Goal: Task Accomplishment & Management: Manage account settings

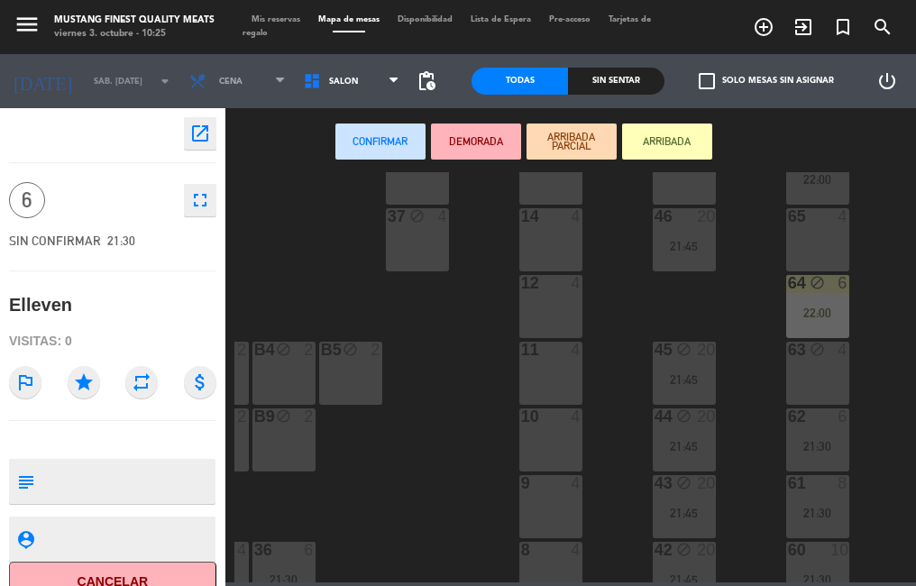
scroll to position [265, 255]
click at [807, 364] on div "63 block 4" at bounding box center [814, 371] width 63 height 63
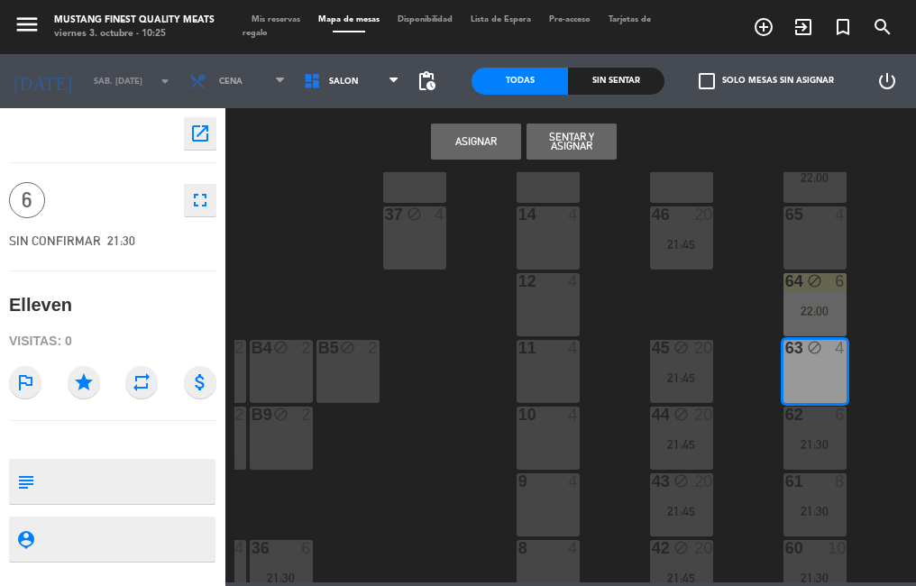
click at [131, 476] on textarea at bounding box center [127, 481] width 172 height 38
type textarea "Gise"
click at [470, 147] on button "Asignar" at bounding box center [476, 141] width 90 height 36
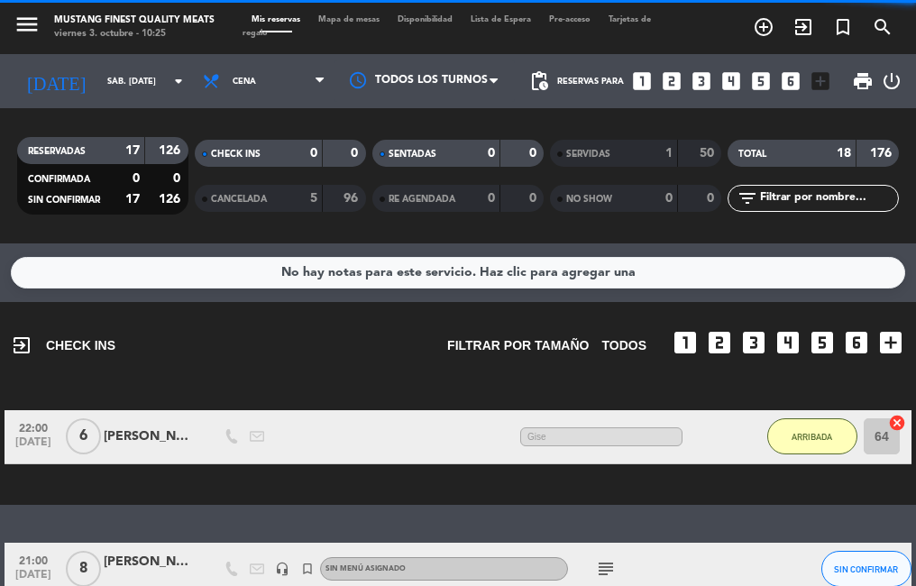
click at [364, 17] on span "Mapa de mesas" at bounding box center [348, 19] width 79 height 8
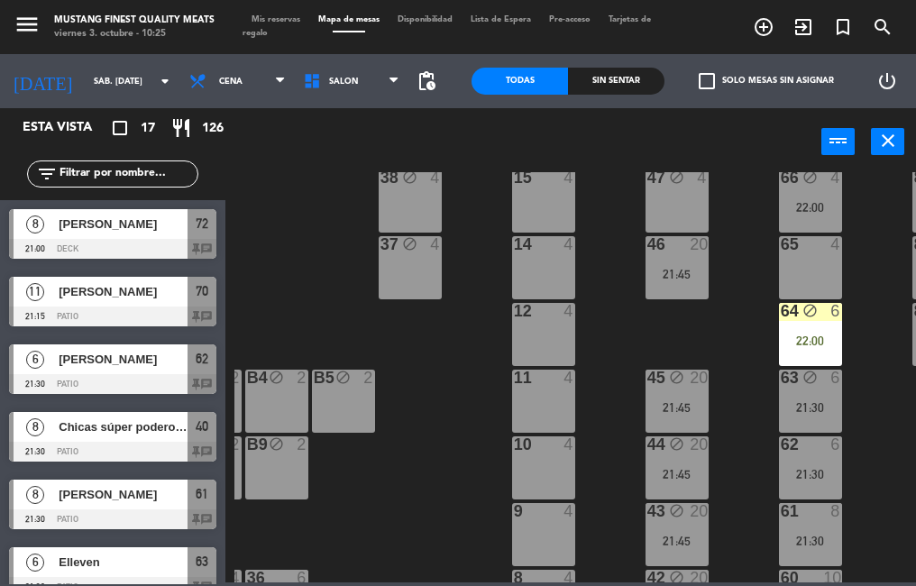
scroll to position [220, 258]
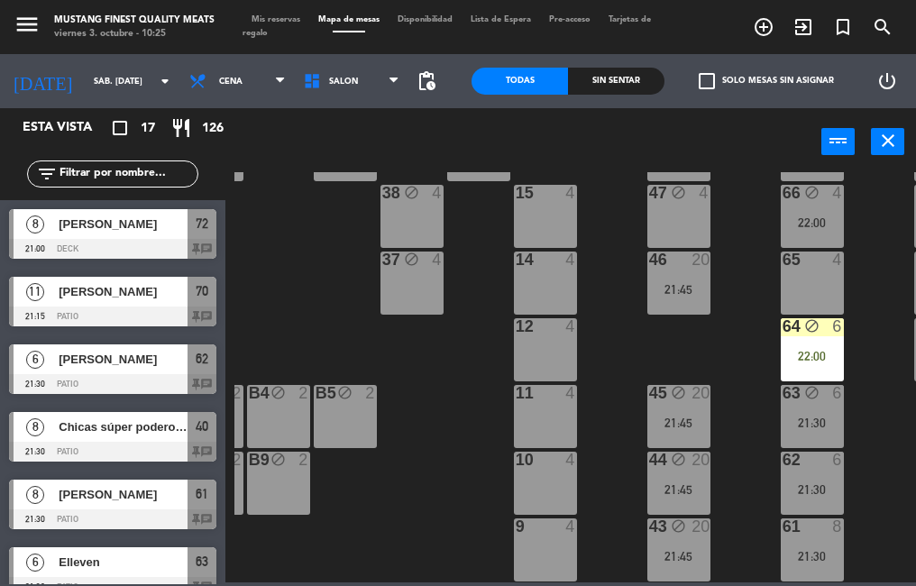
click at [816, 415] on div "63 block 6 21:30" at bounding box center [811, 416] width 63 height 63
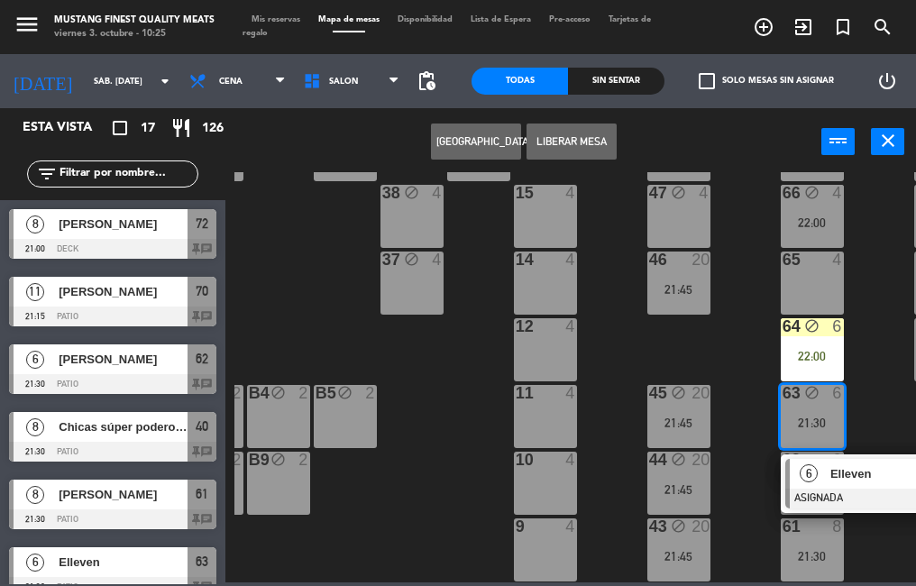
click at [411, 477] on div "73 8 21:00 72 block 8 21:00 71 block 4 69 block 10 21:30 70 block 11 21:15 80 b…" at bounding box center [574, 377] width 681 height 410
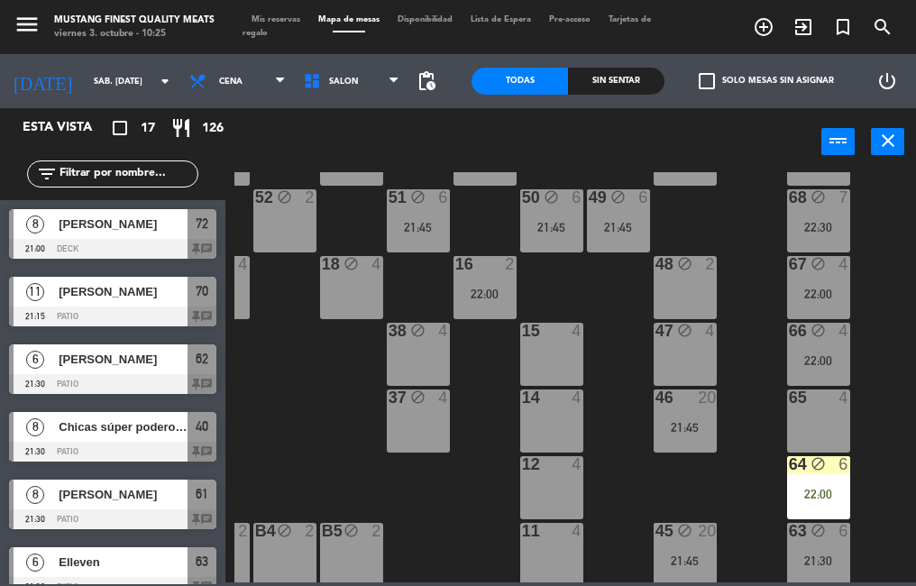
scroll to position [82, 333]
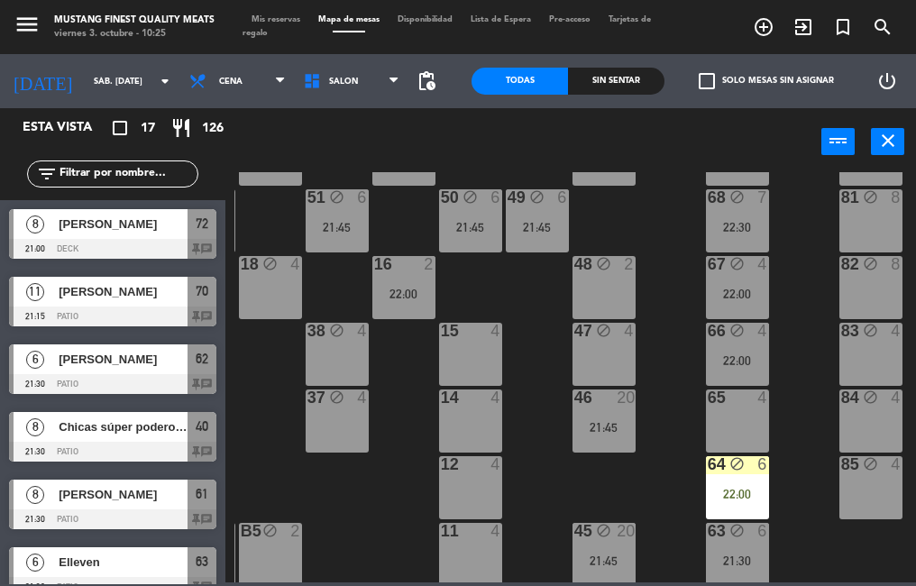
click at [748, 433] on div "65 4" at bounding box center [737, 420] width 63 height 63
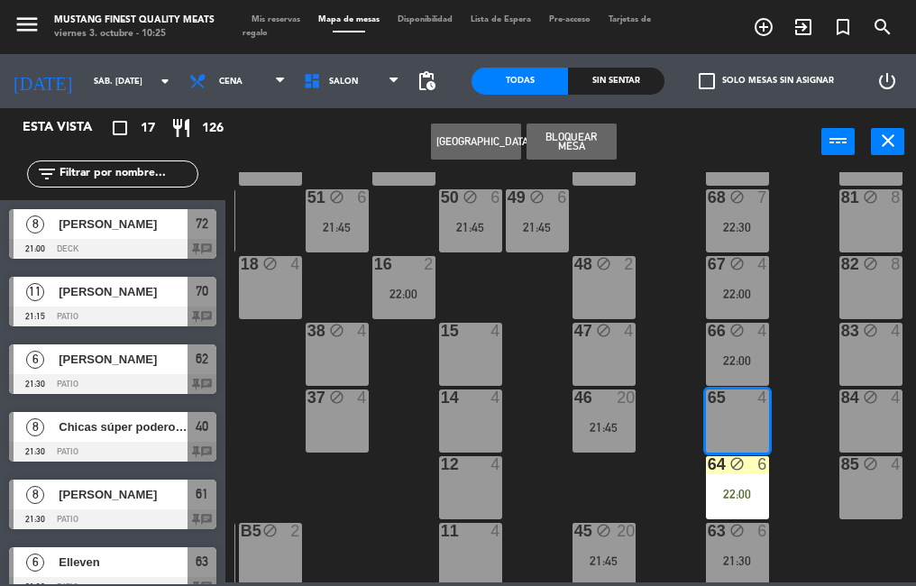
click at [570, 134] on button "Bloquear Mesa" at bounding box center [571, 141] width 90 height 36
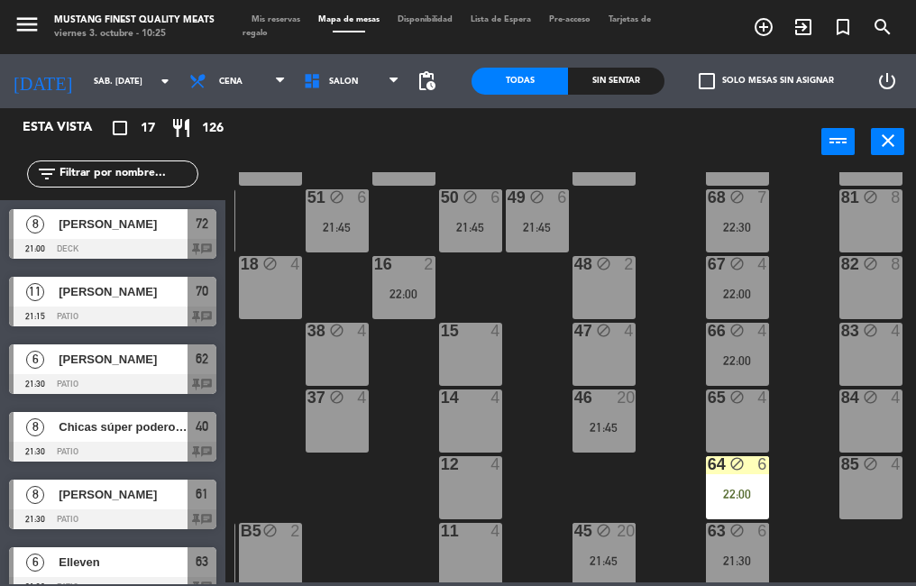
click at [576, 145] on div "power_input close" at bounding box center [523, 142] width 596 height 68
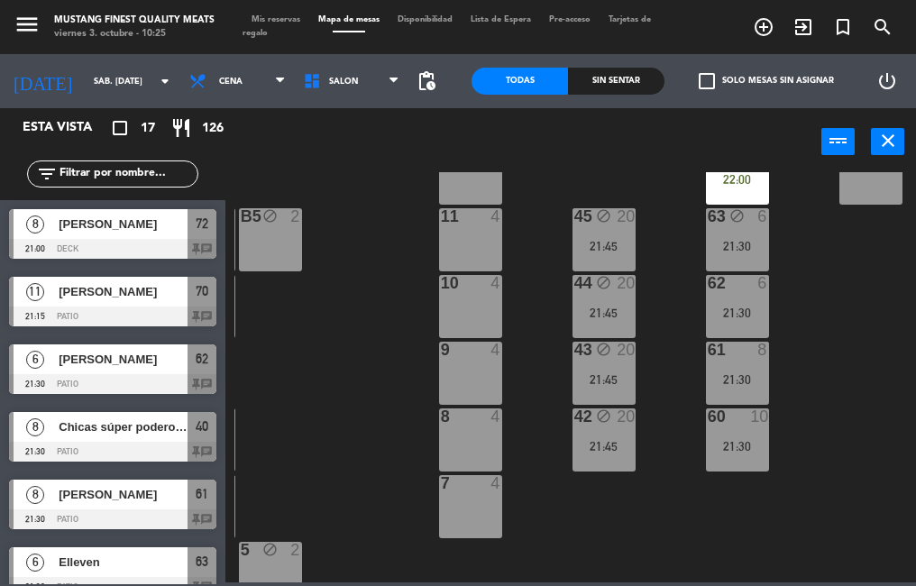
click at [762, 151] on div "power_input close" at bounding box center [523, 142] width 596 height 68
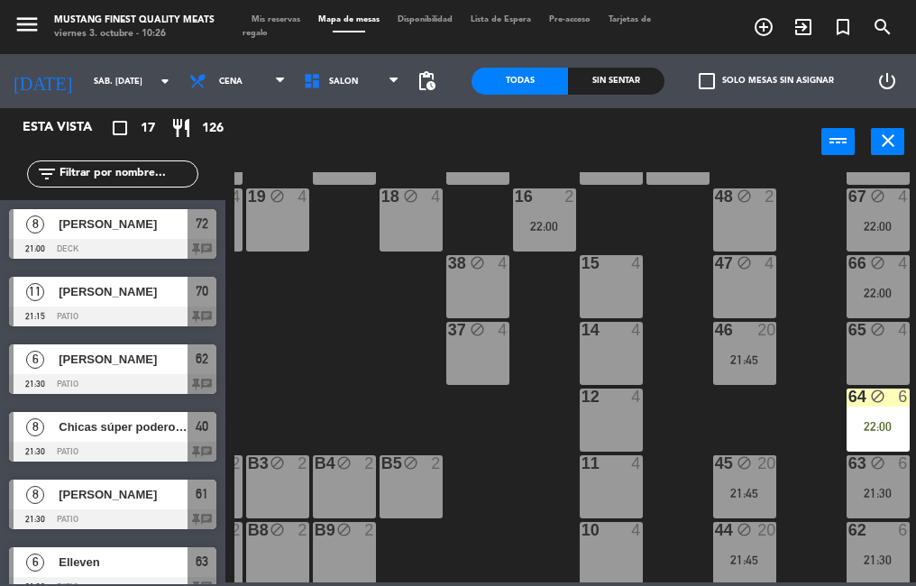
scroll to position [150, 189]
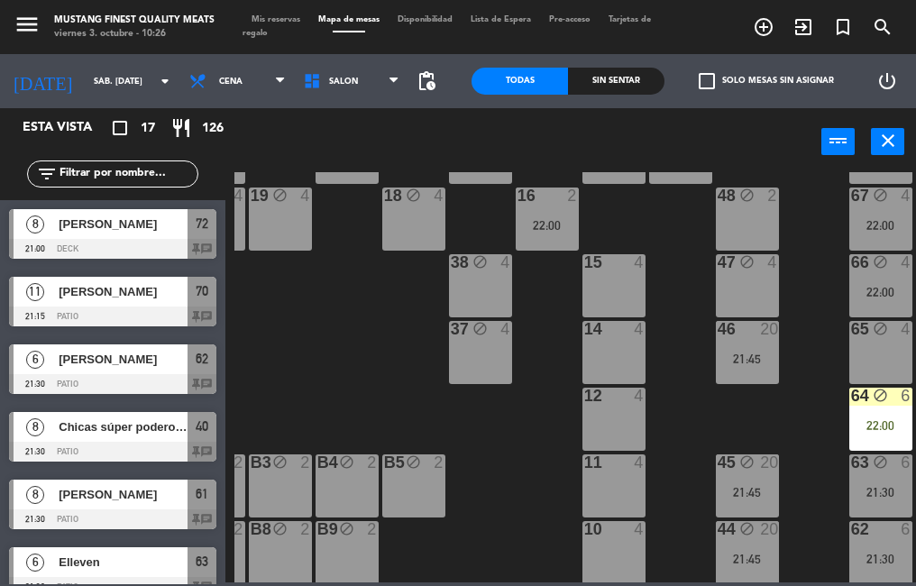
click at [617, 273] on div "15 4" at bounding box center [613, 285] width 63 height 63
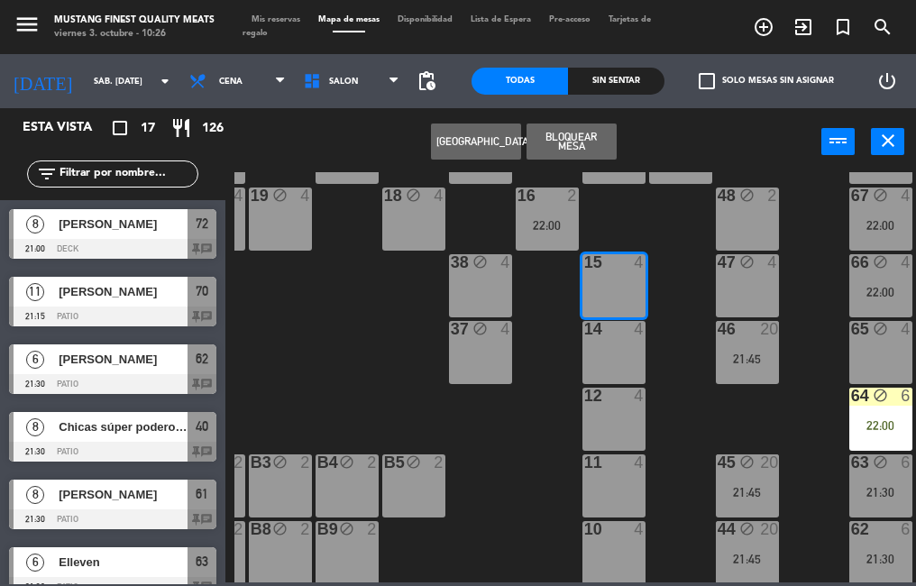
click at [624, 343] on div "14 4" at bounding box center [613, 352] width 63 height 63
click at [634, 398] on div "4" at bounding box center [639, 396] width 11 height 16
click at [623, 471] on div "11 4" at bounding box center [613, 463] width 63 height 18
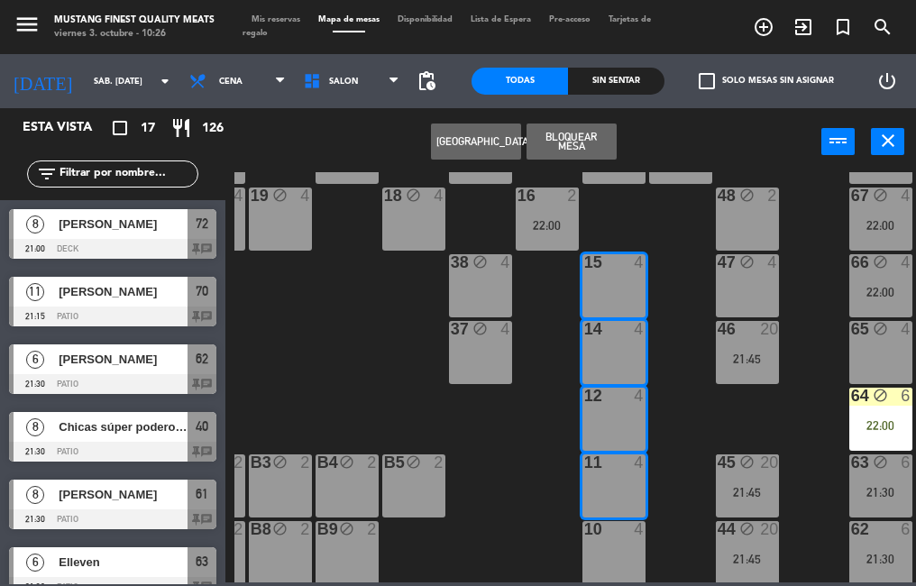
click at [585, 140] on button "Bloquear Mesa" at bounding box center [571, 141] width 90 height 36
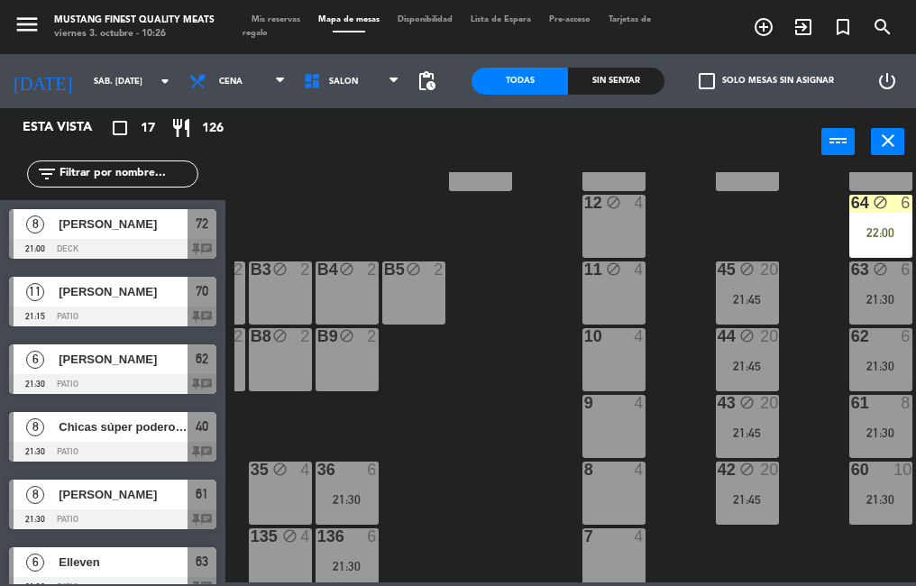
scroll to position [342, 189]
click at [626, 355] on div "10 4" at bounding box center [613, 360] width 63 height 63
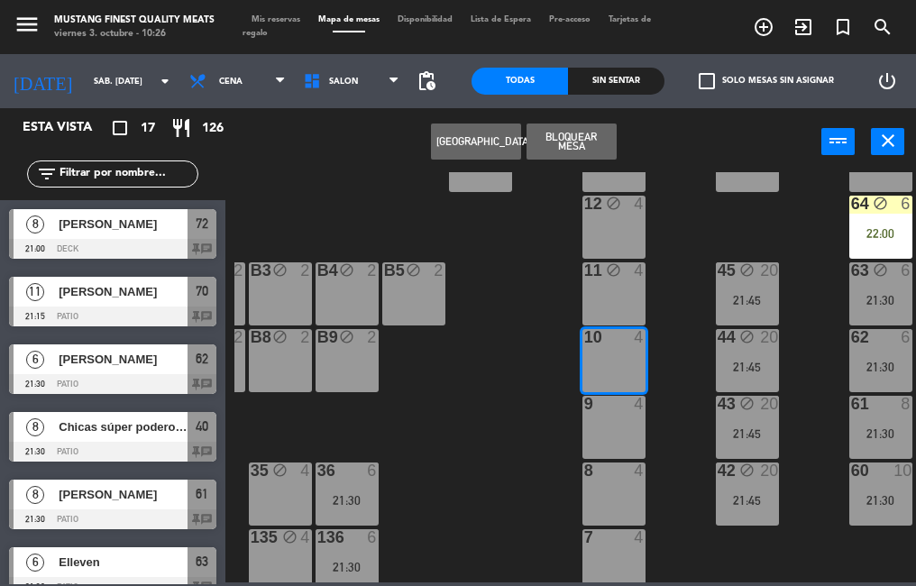
click at [615, 418] on div "9 4" at bounding box center [613, 427] width 63 height 63
click at [617, 496] on div "8 4" at bounding box center [613, 493] width 63 height 63
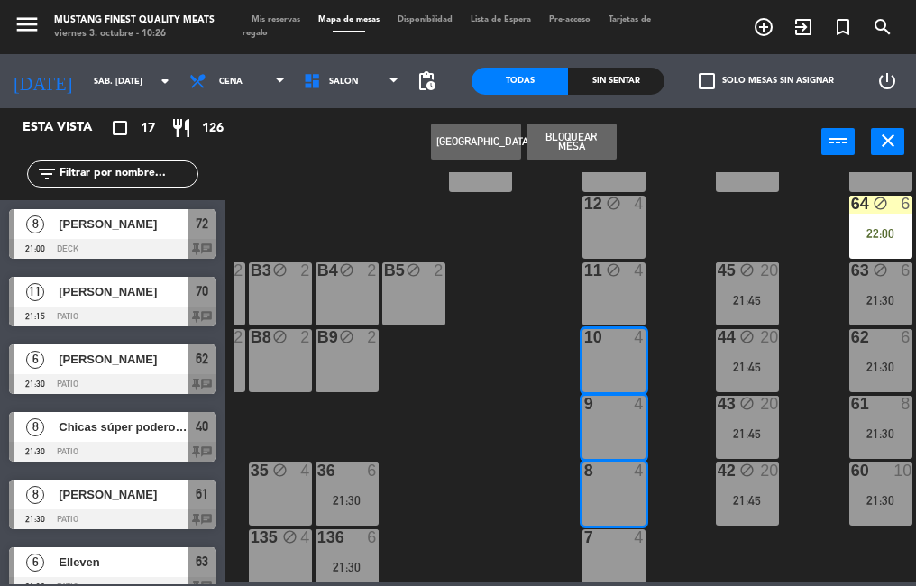
click at [614, 558] on div "7 4" at bounding box center [613, 560] width 63 height 63
click at [573, 141] on button "Bloquear Mesa" at bounding box center [571, 141] width 90 height 36
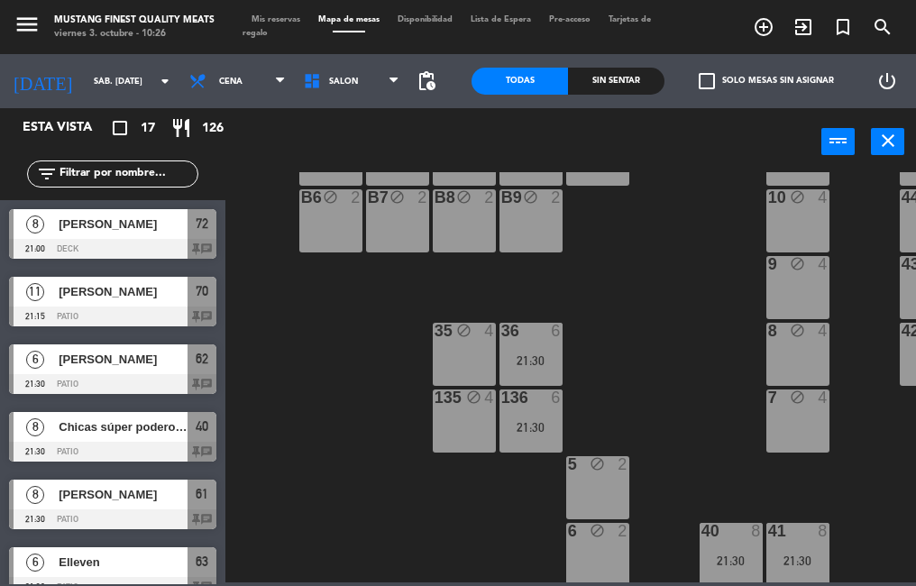
scroll to position [496, 5]
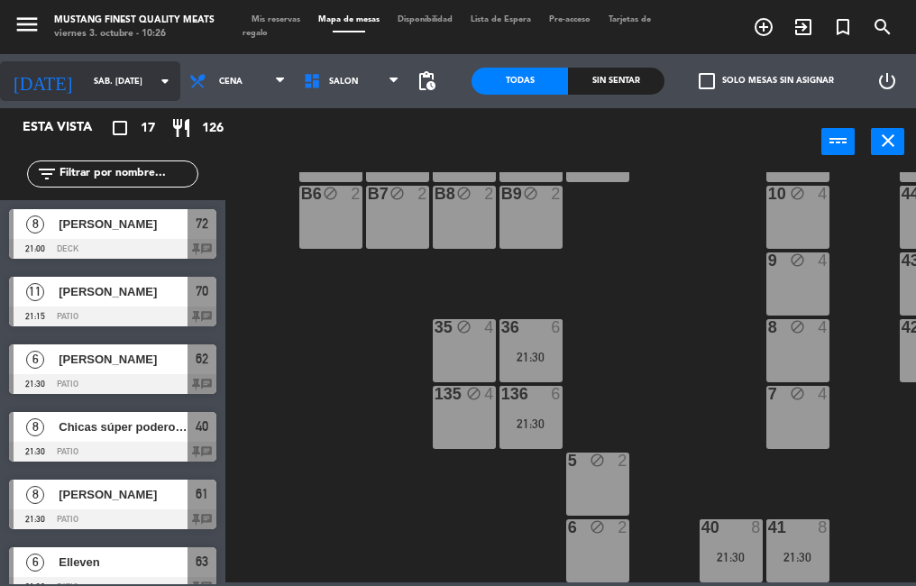
click at [128, 82] on input "sáb. [DATE]" at bounding box center [143, 82] width 117 height 28
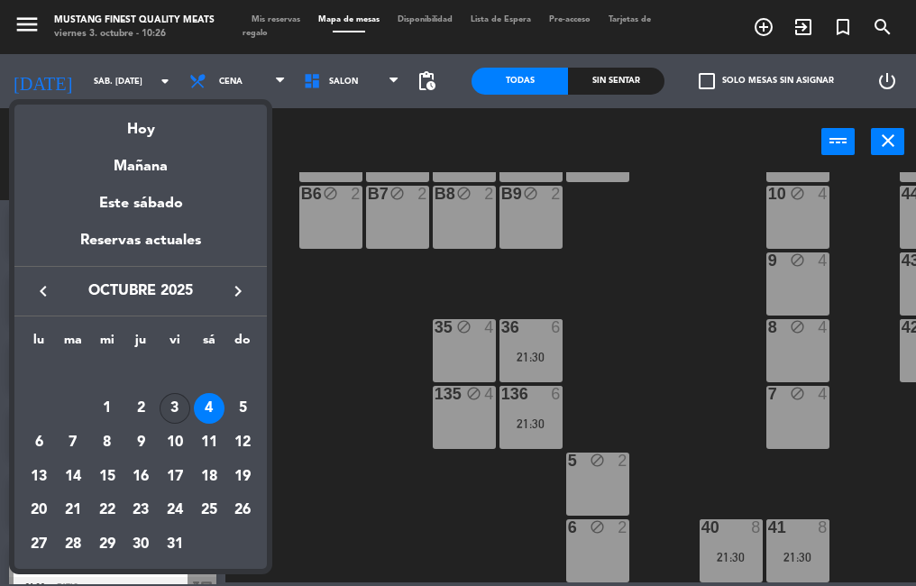
click at [176, 403] on div "3" at bounding box center [175, 408] width 31 height 31
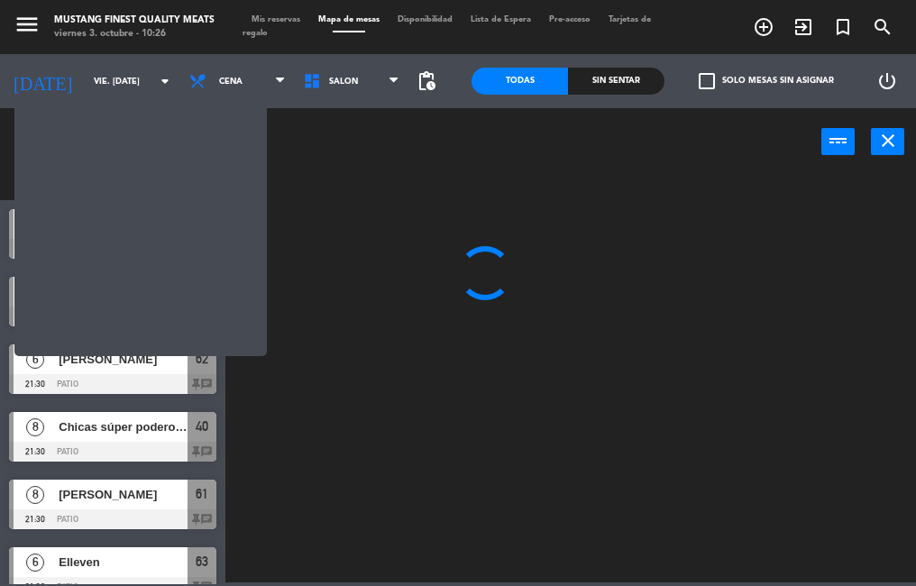
scroll to position [0, 0]
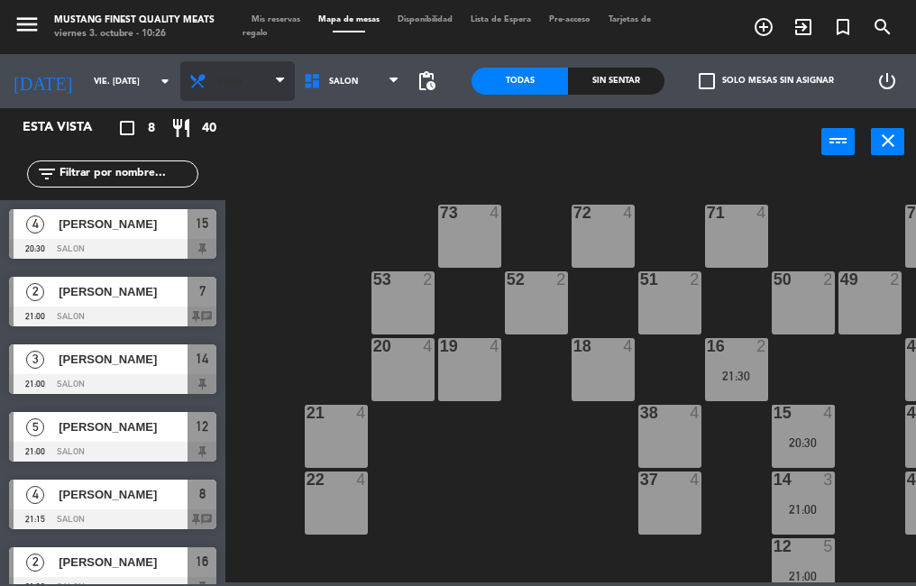
click at [235, 75] on span "Cena" at bounding box center [237, 81] width 114 height 40
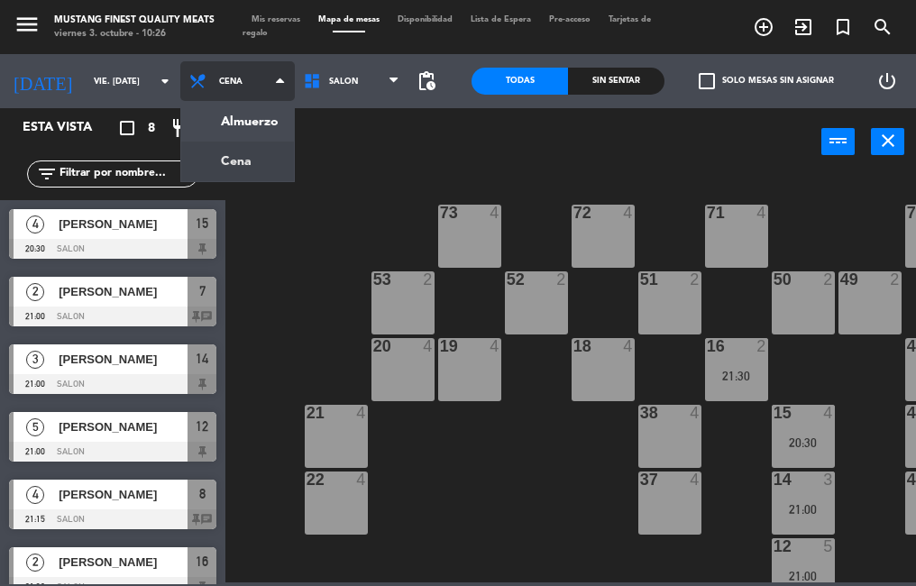
click at [242, 125] on ng-component "menu Mustang Finest Quality Meats viernes 3. octubre - 10:26 Mis reservas Mapa …" at bounding box center [458, 291] width 916 height 582
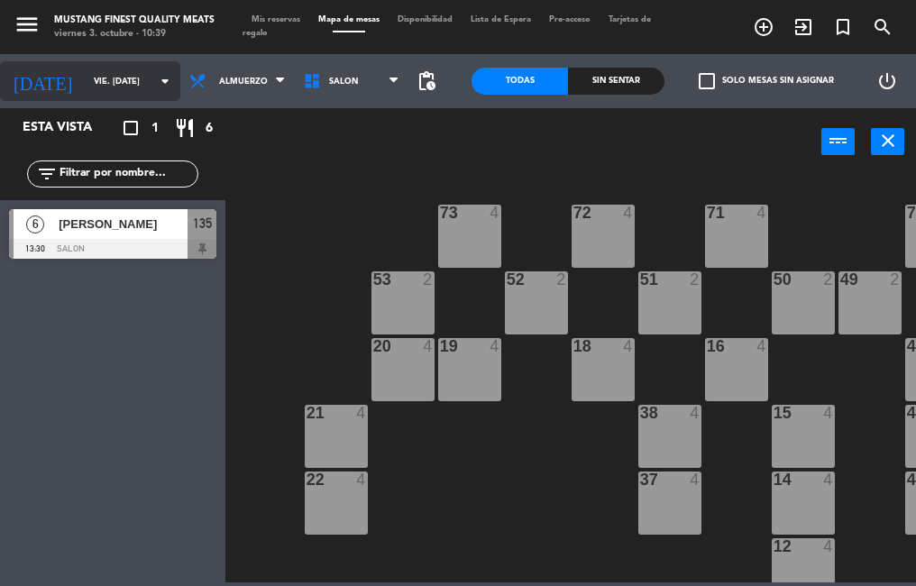
click at [89, 80] on input "vie. [DATE]" at bounding box center [143, 82] width 117 height 28
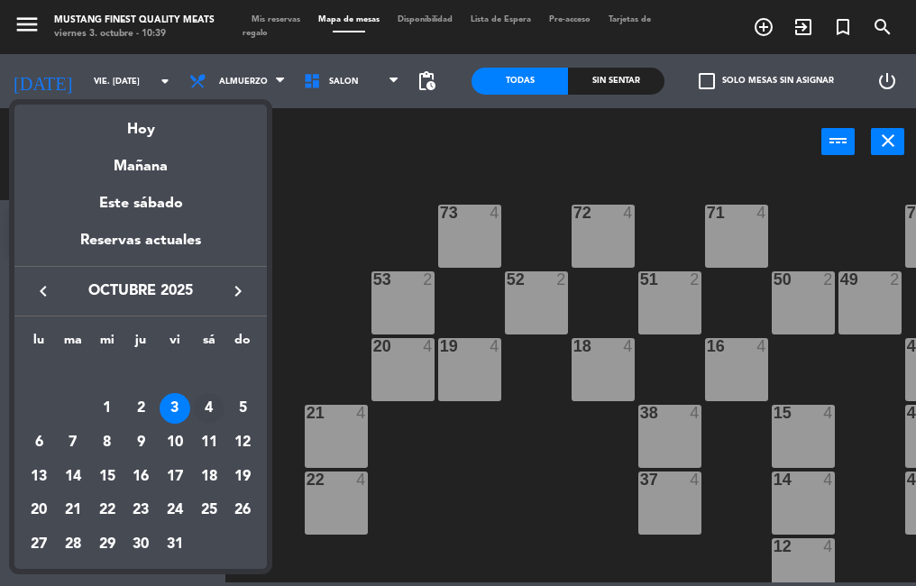
click at [205, 402] on div "4" at bounding box center [209, 408] width 31 height 31
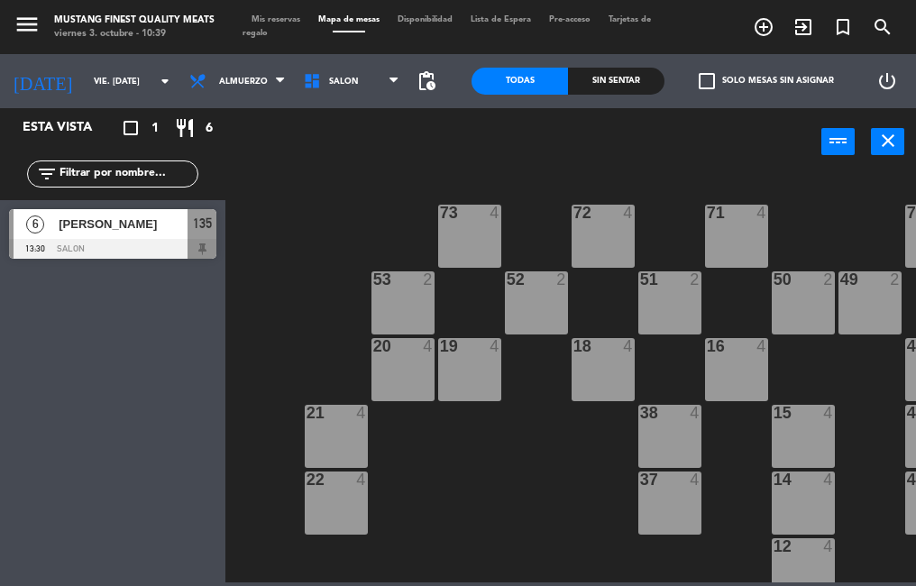
type input "sáb. [DATE]"
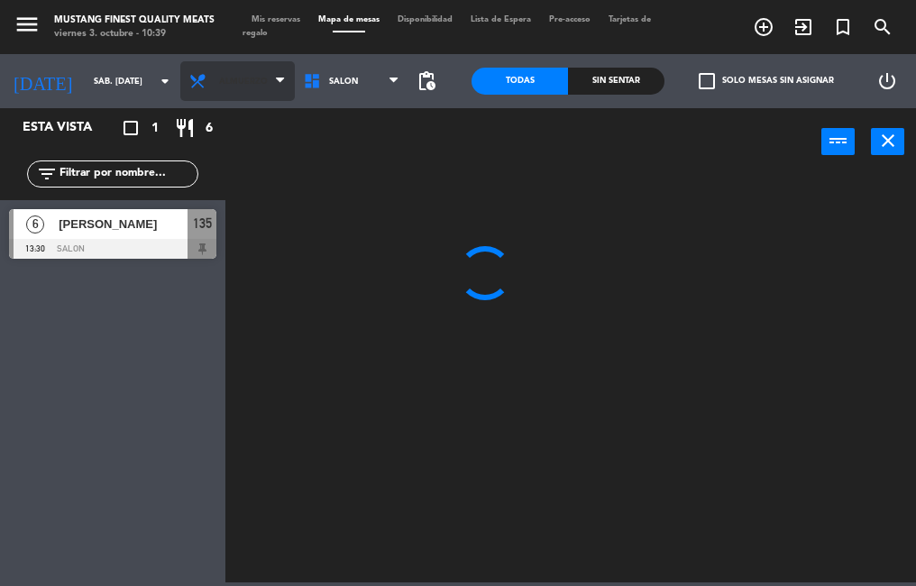
click at [252, 86] on span "Almuerzo" at bounding box center [237, 81] width 114 height 40
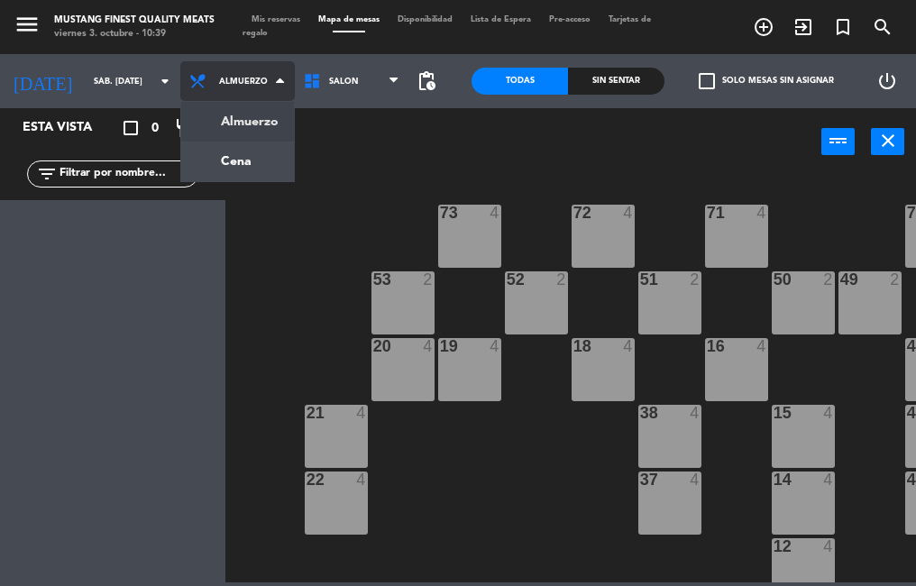
click at [238, 163] on ng-component "menu Mustang Finest Quality Meats viernes 3. octubre - 10:39 Mis reservas Mapa …" at bounding box center [458, 291] width 916 height 582
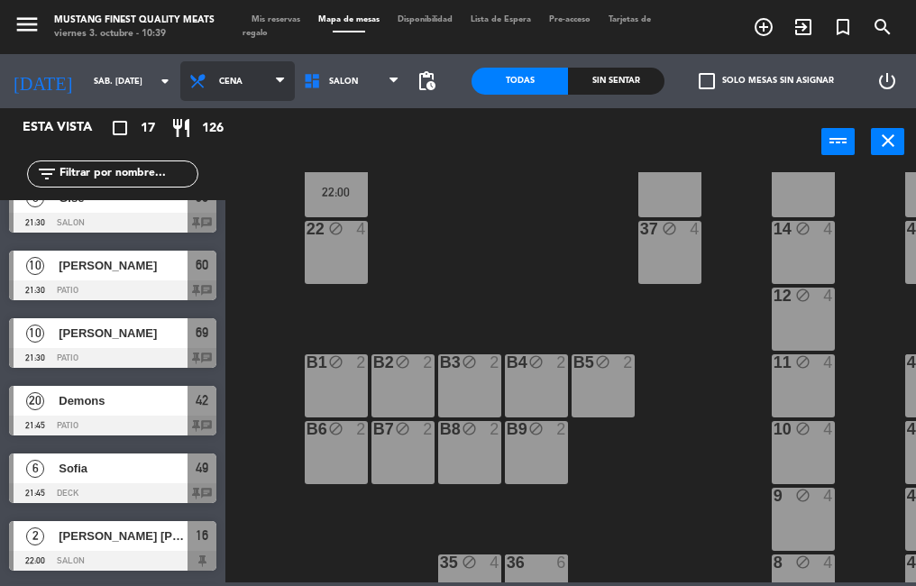
scroll to position [431, 0]
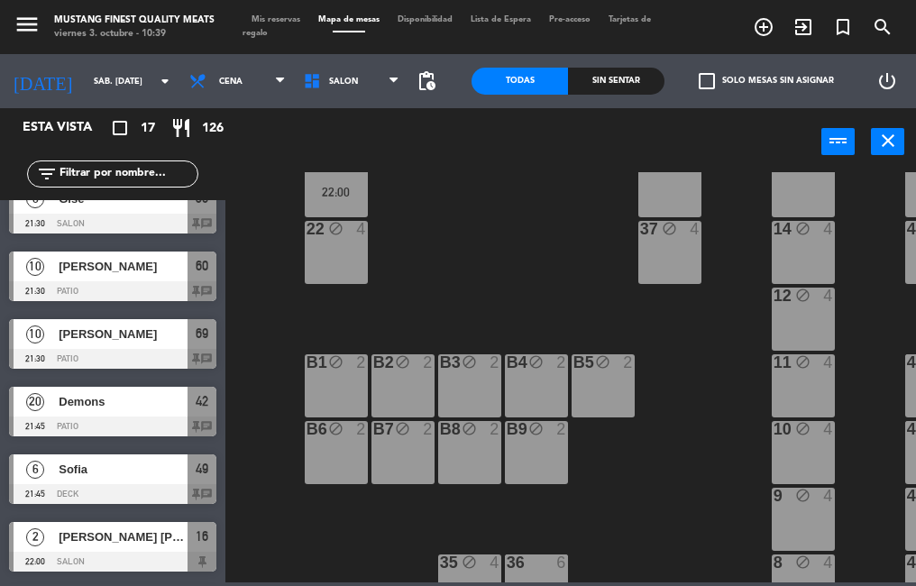
click at [140, 403] on span "Demons" at bounding box center [123, 401] width 129 height 19
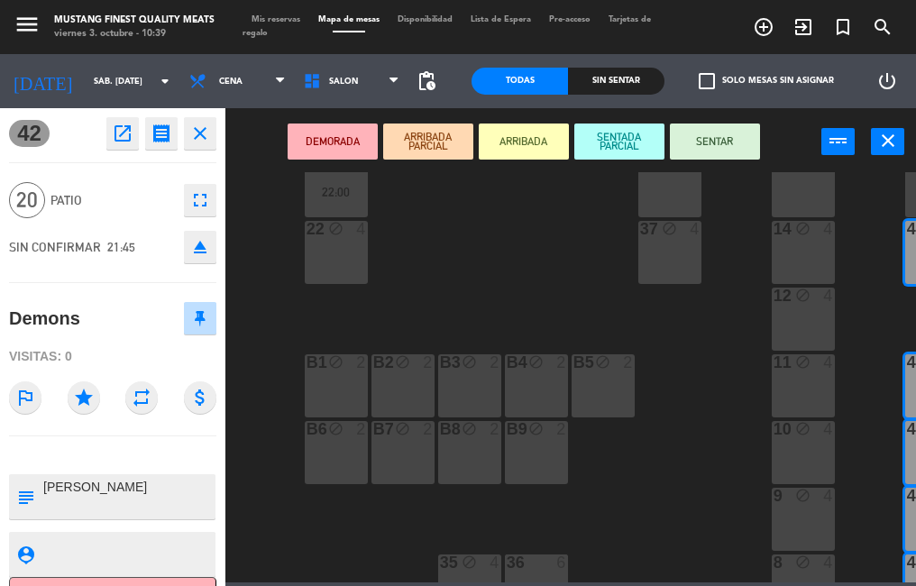
click at [127, 134] on icon "open_in_new" at bounding box center [123, 134] width 22 height 22
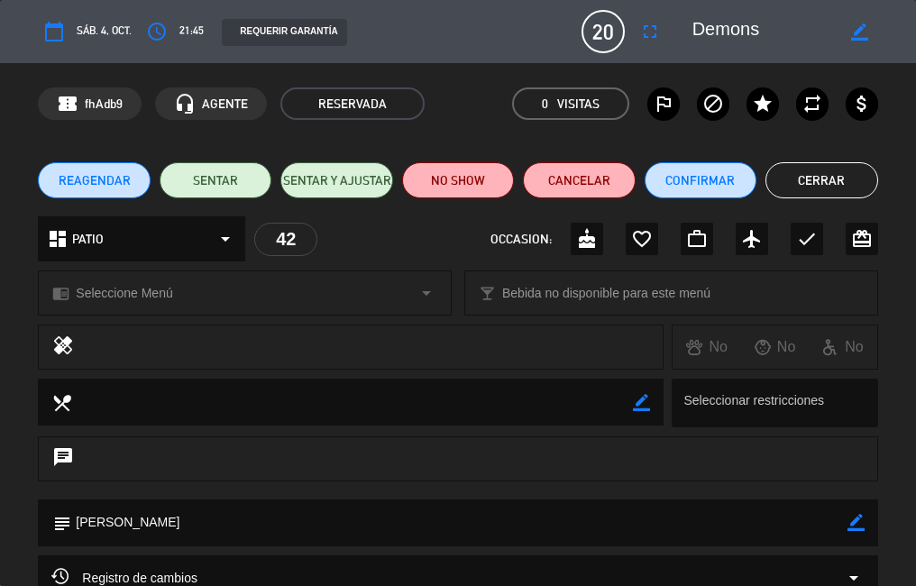
click at [643, 35] on icon "fullscreen" at bounding box center [650, 32] width 22 height 22
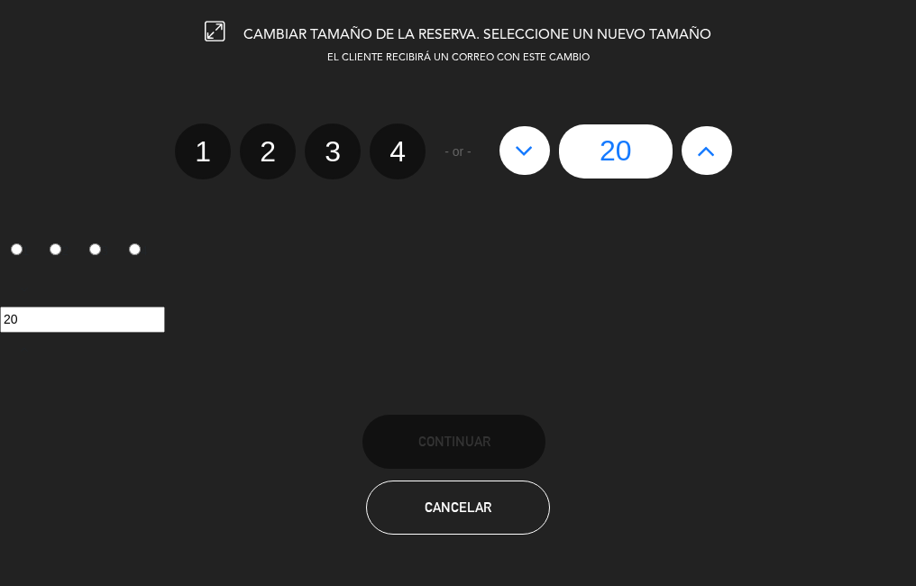
click at [514, 160] on button at bounding box center [524, 150] width 50 height 49
type input "19"
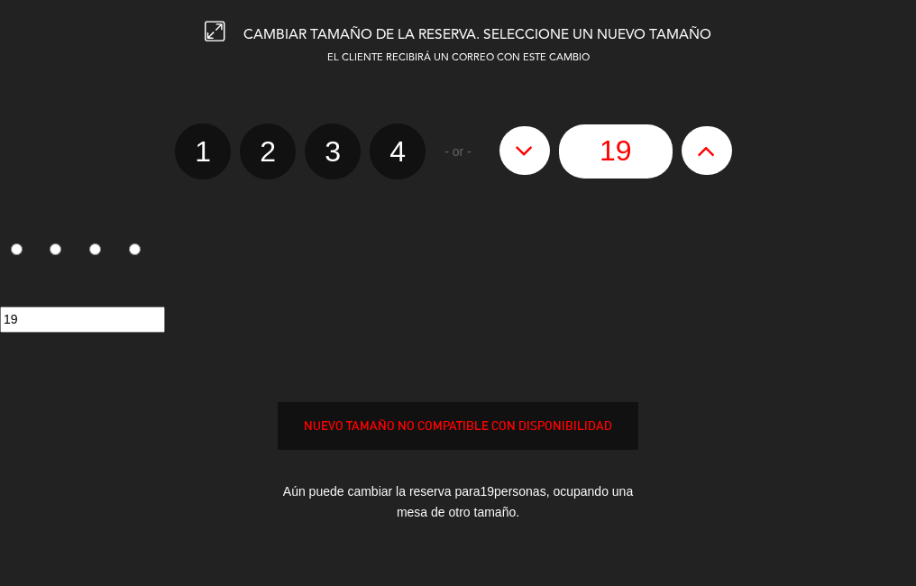
click at [519, 156] on icon at bounding box center [524, 150] width 19 height 29
type input "18"
click at [528, 158] on icon at bounding box center [524, 150] width 19 height 29
type input "17"
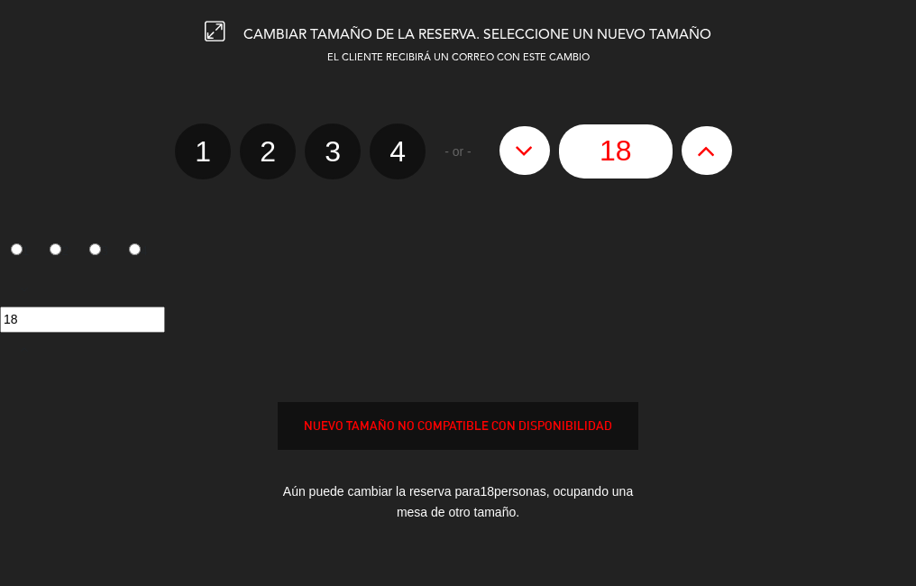
type input "17"
click at [529, 160] on icon at bounding box center [524, 150] width 19 height 29
type input "16"
click at [531, 156] on icon at bounding box center [524, 150] width 19 height 29
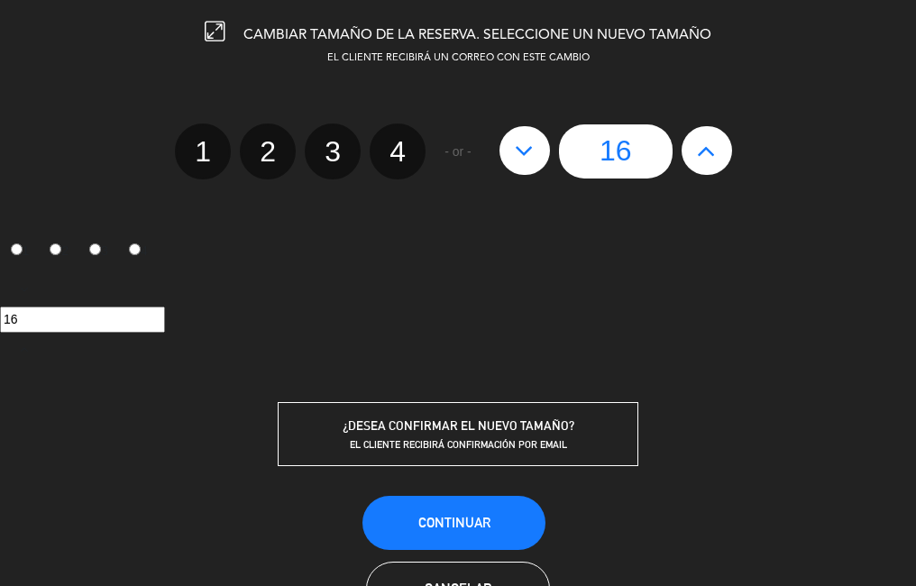
type input "15"
click at [439, 524] on span "Continuar" at bounding box center [454, 522] width 72 height 15
